Goal: Find contact information: Find contact information

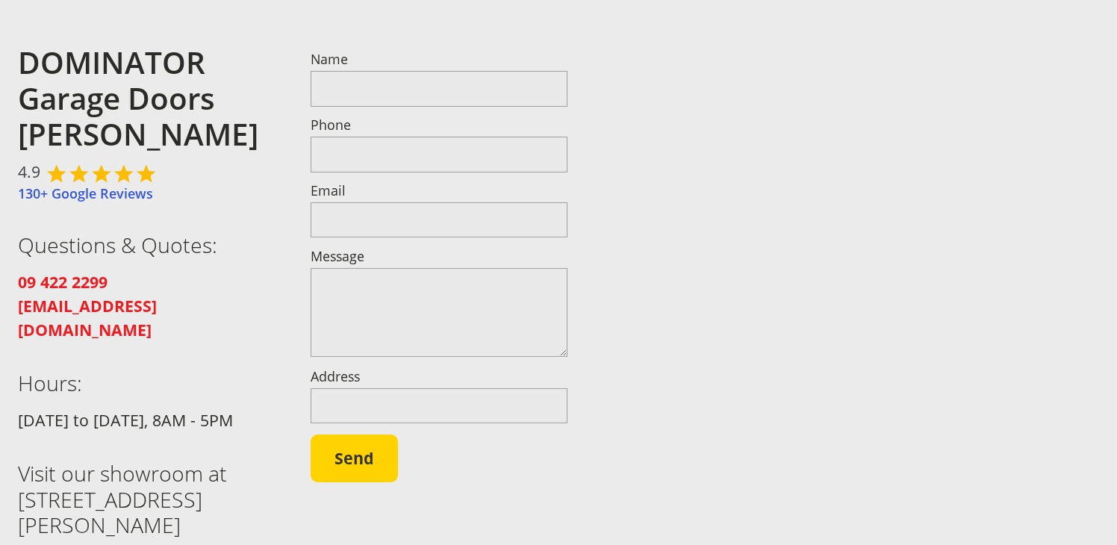
scroll to position [231, 0]
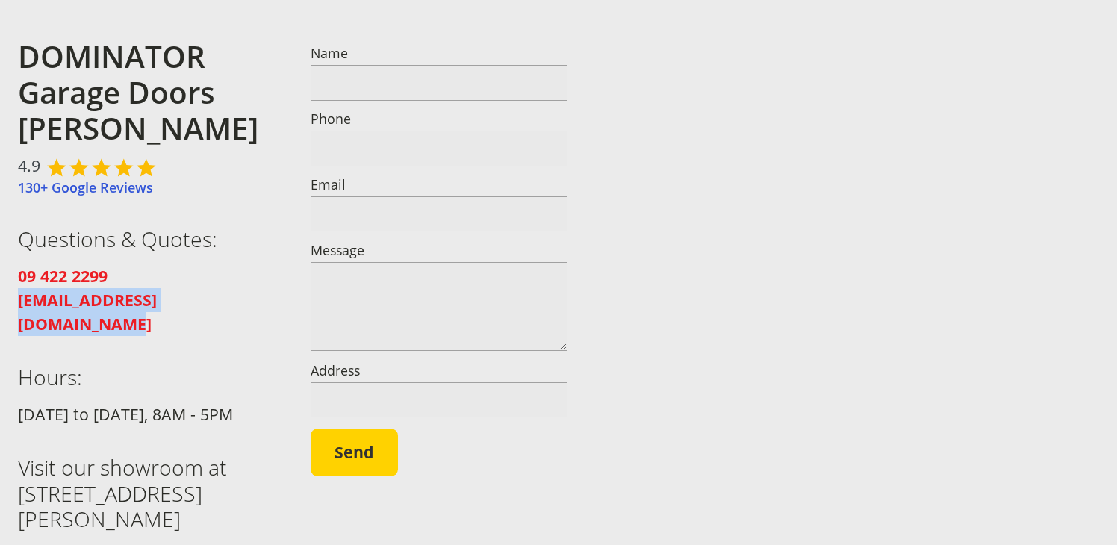
drag, startPoint x: 266, startPoint y: 297, endPoint x: 9, endPoint y: 309, distance: 257.8
click at [9, 309] on div "DOMINATOR Garage Doors [PERSON_NAME] 4.9 130+ Google Reviews Questions & Quotes…" at bounding box center [558, 304] width 1117 height 558
copy strong "[EMAIL_ADDRESS][DOMAIN_NAME]"
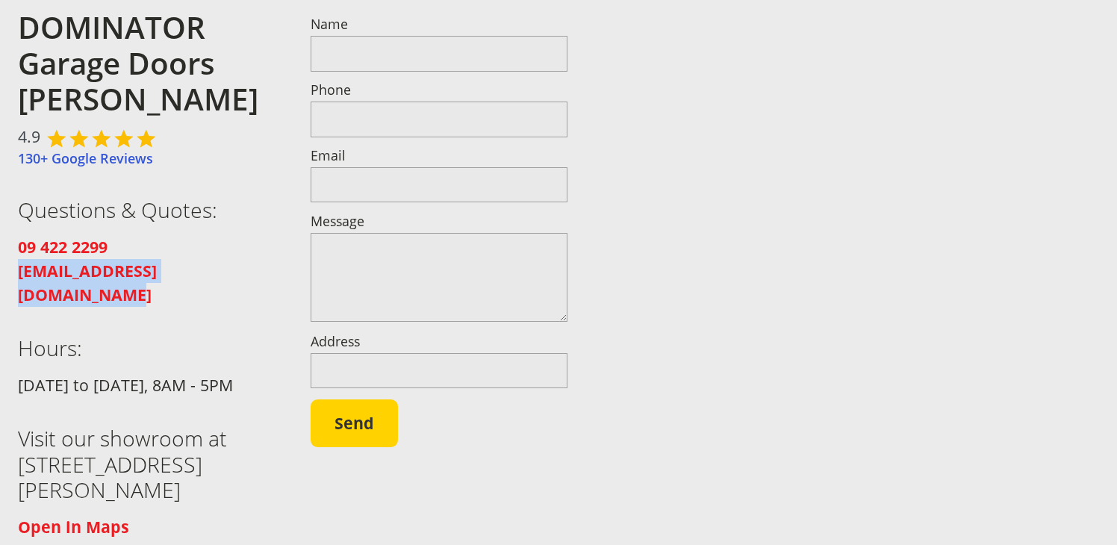
scroll to position [263, 0]
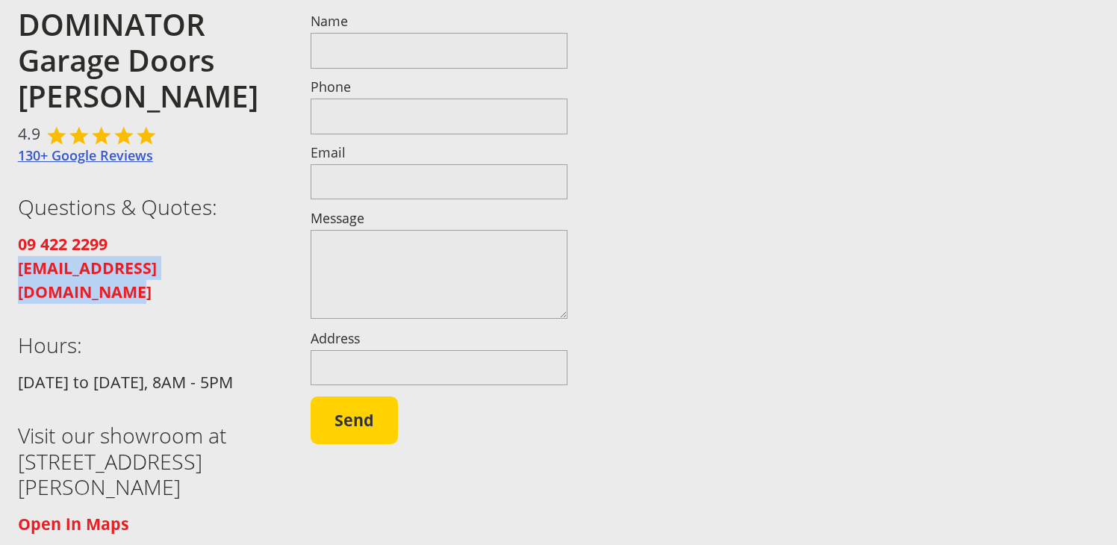
click at [111, 156] on link "130+ Google Reviews" at bounding box center [85, 155] width 135 height 18
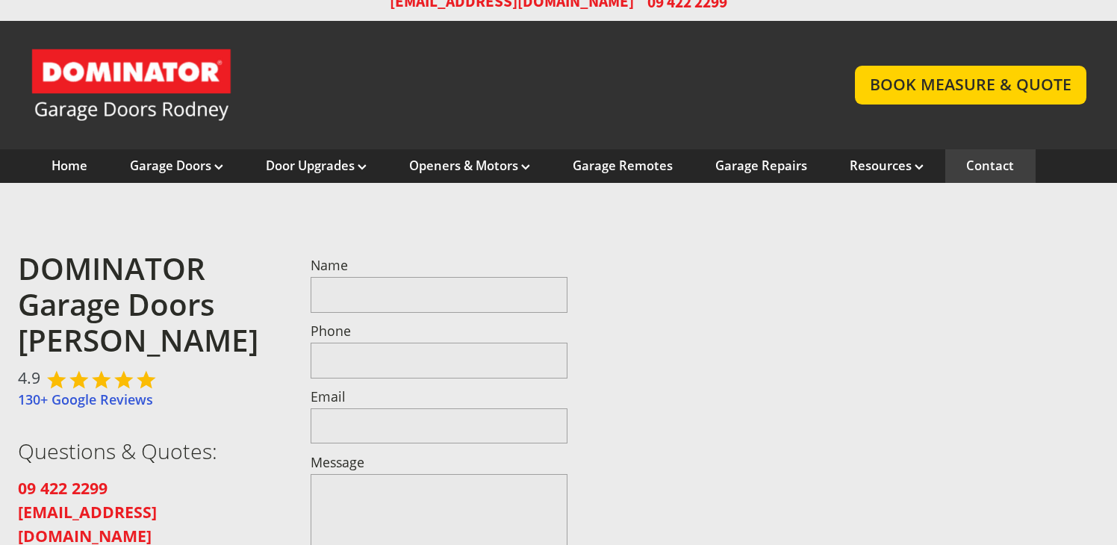
scroll to position [21, 0]
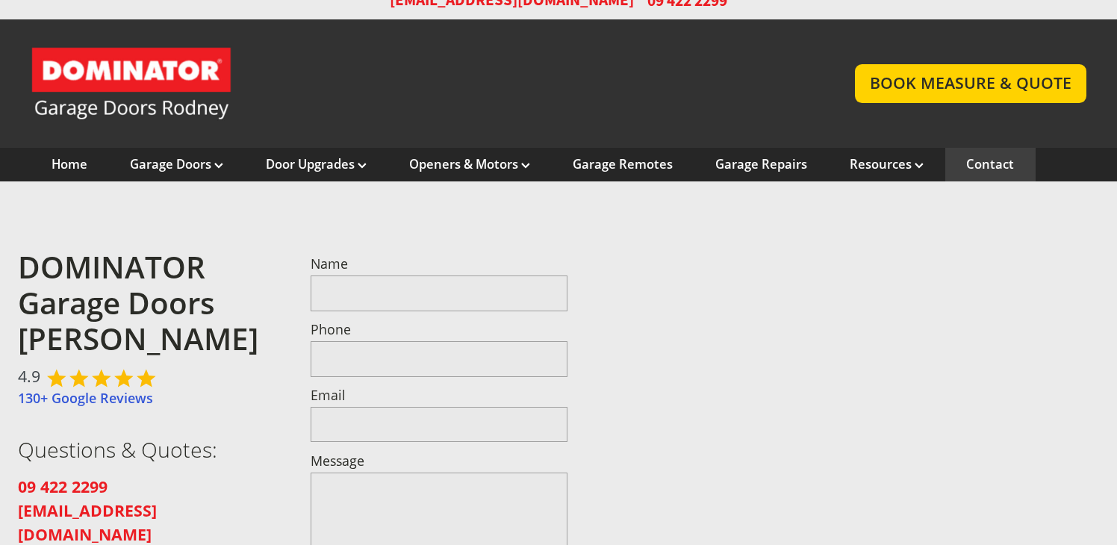
click at [131, 60] on link "Garage Door and Secure Access Solutions homepage" at bounding box center [428, 83] width 794 height 75
